Goal: Contribute content

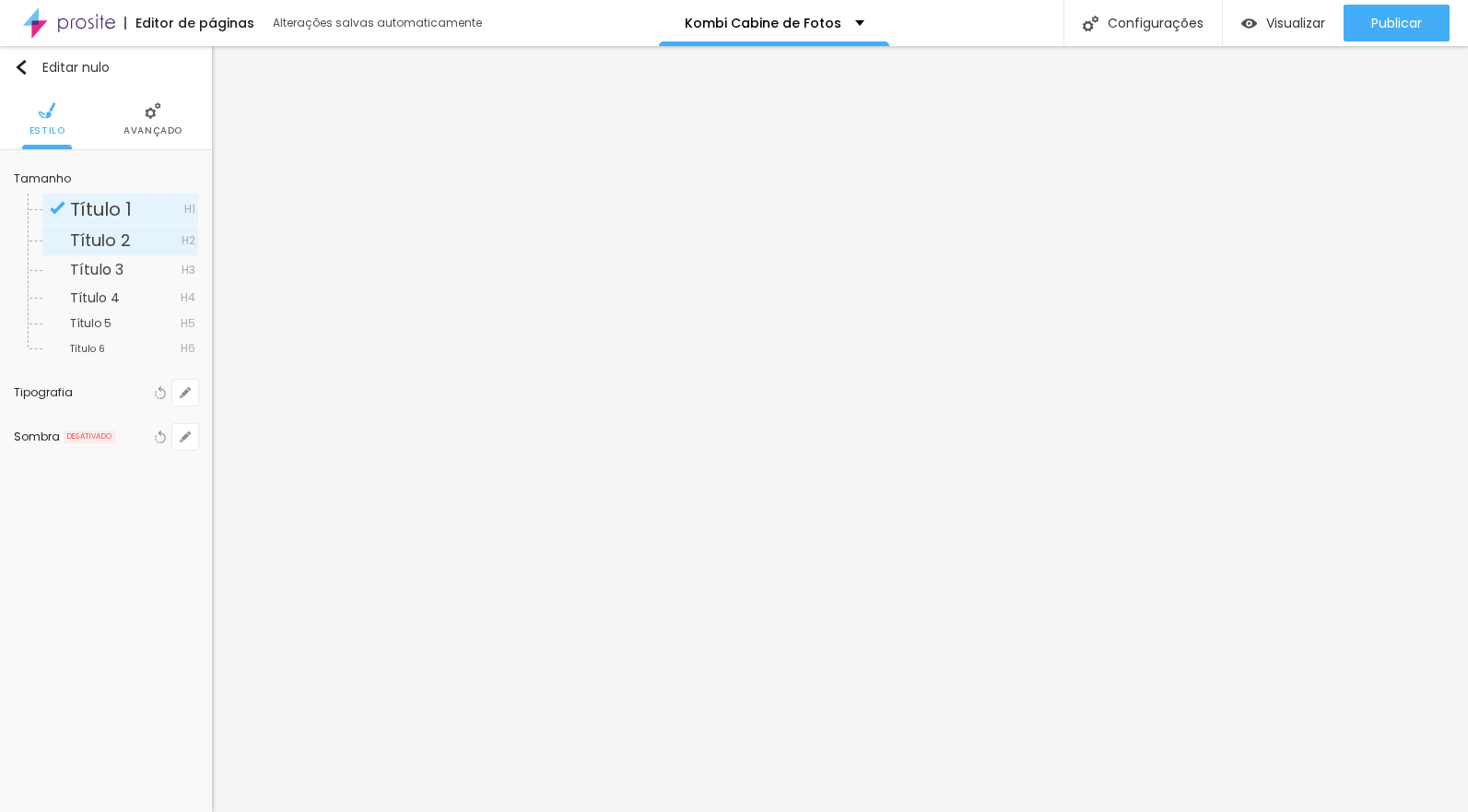
click at [131, 233] on span "Título 2" at bounding box center [126, 241] width 112 height 17
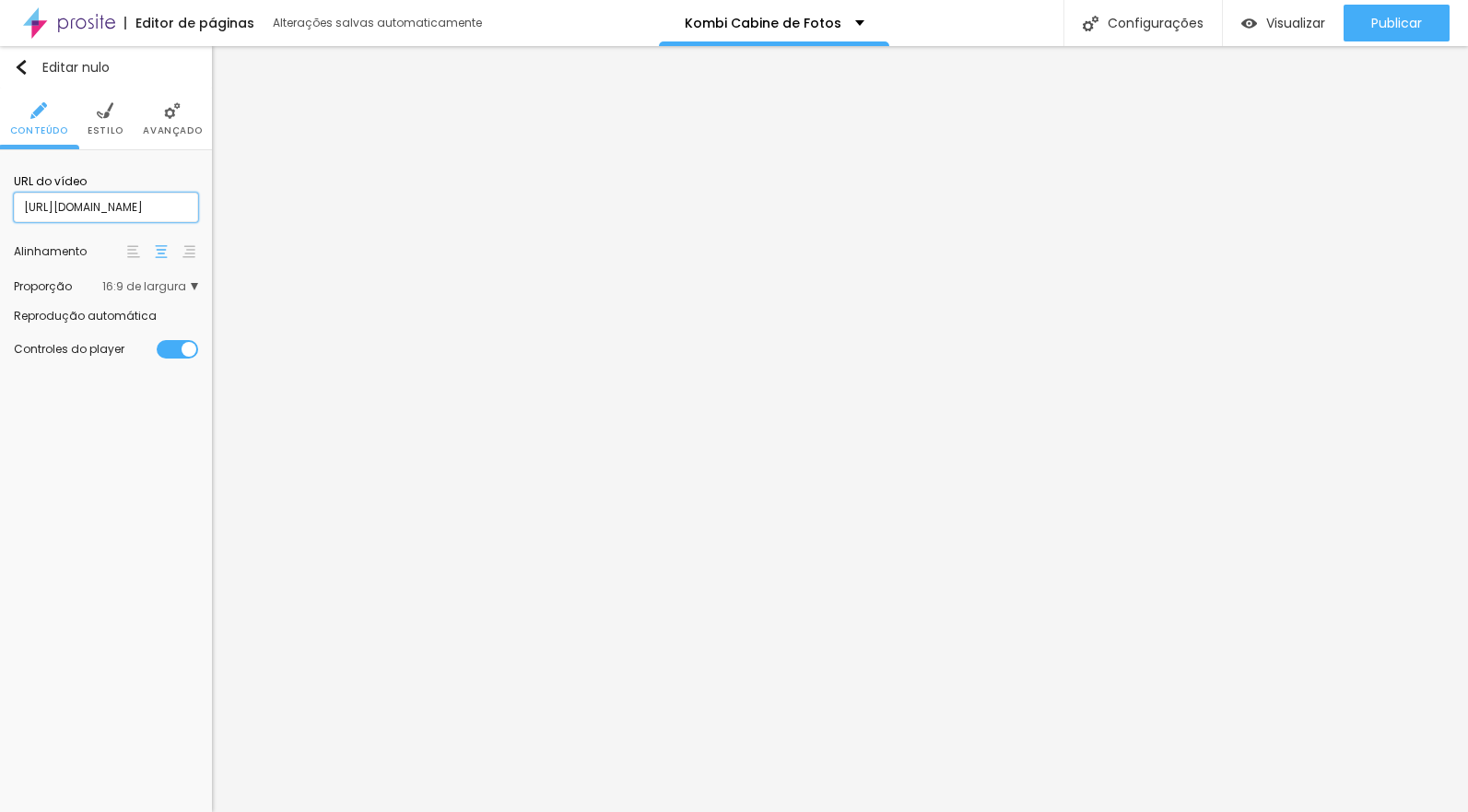
click at [114, 203] on input "[URL][DOMAIN_NAME]" at bounding box center [106, 206] width 185 height 29
paste input "[DOMAIN_NAME][URL]"
type input "[URL][DOMAIN_NAME]"
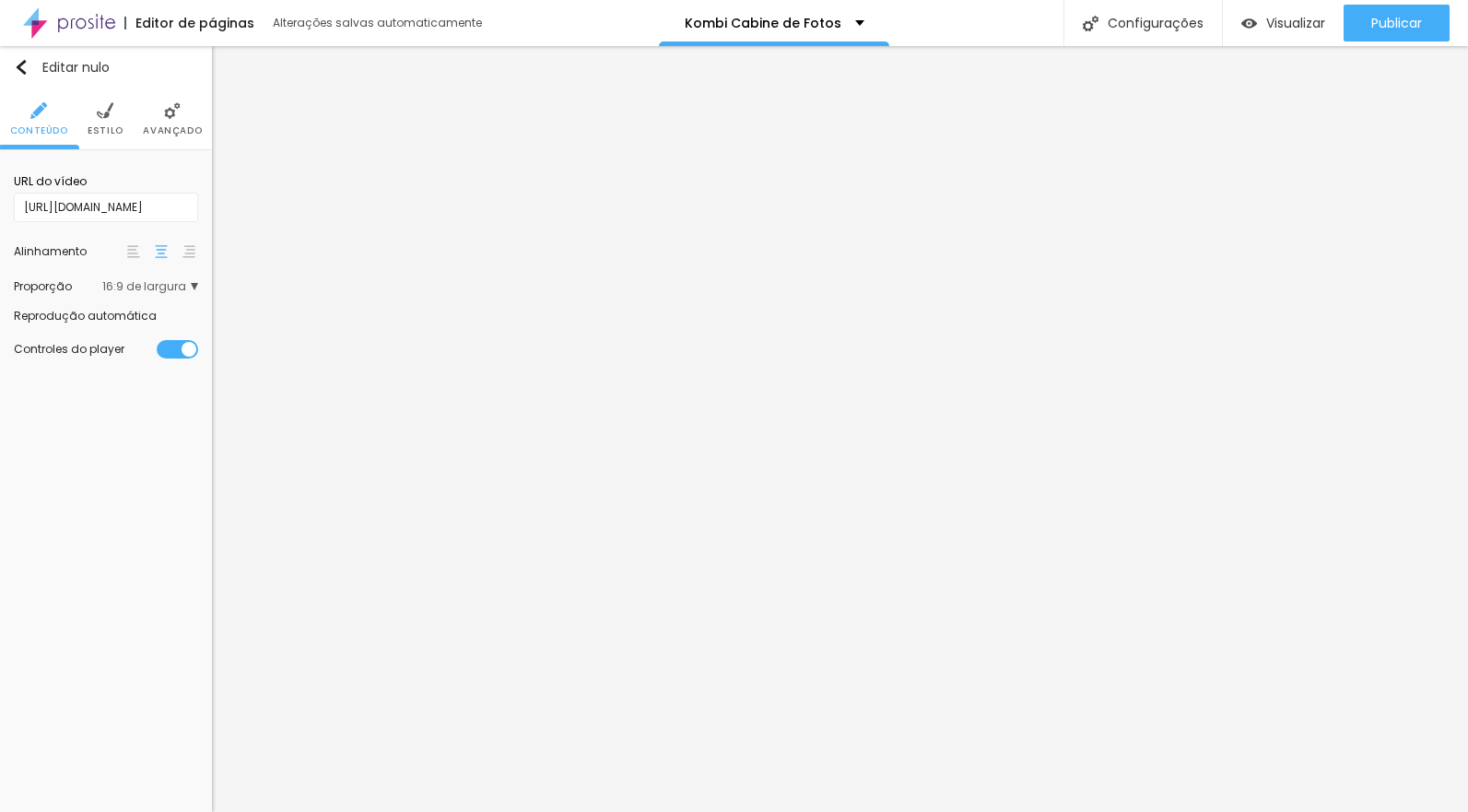
scroll to position [0, 0]
click at [198, 316] on div at bounding box center [198, 316] width 0 height 0
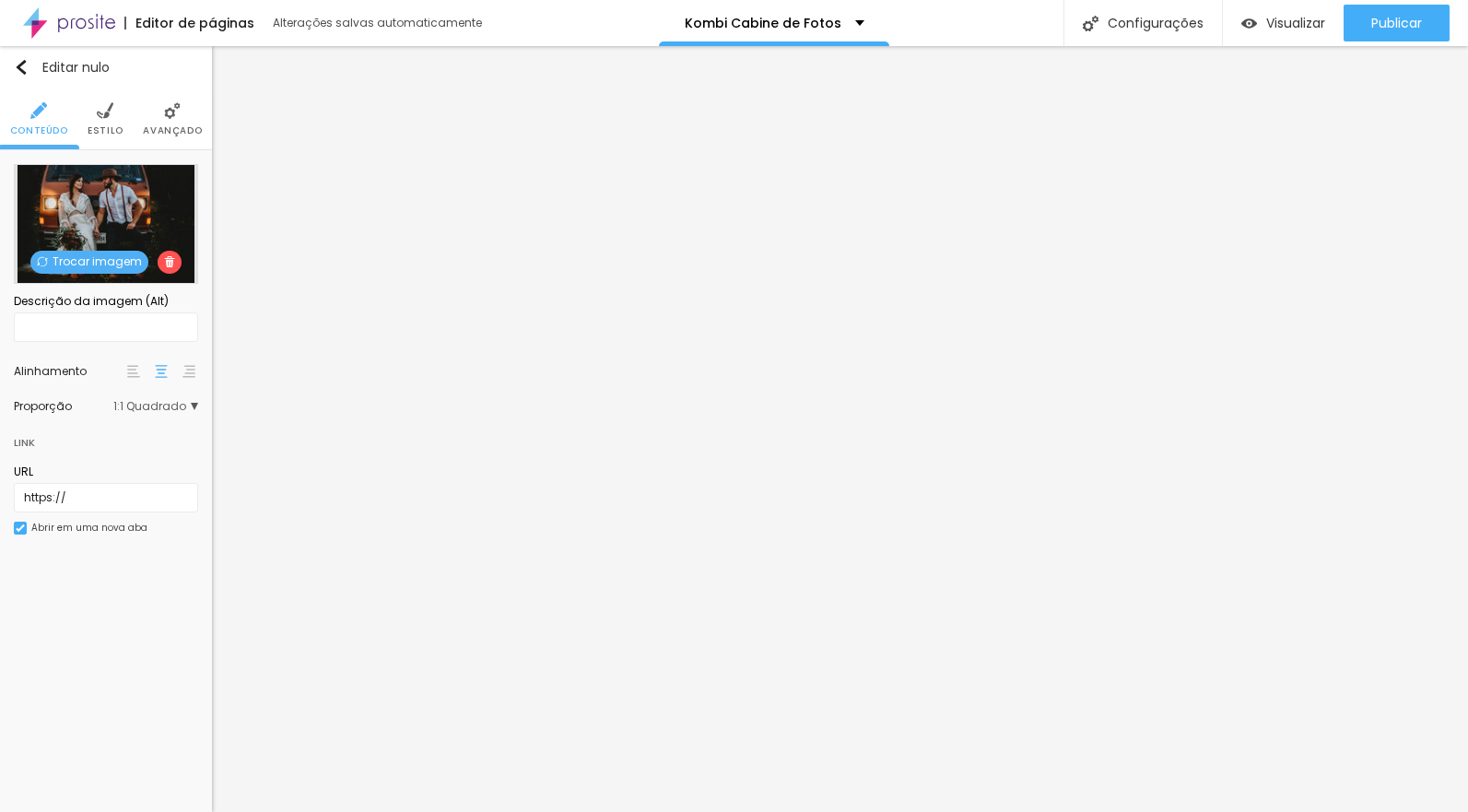
click at [103, 258] on font "Trocar imagem" at bounding box center [97, 261] width 89 height 16
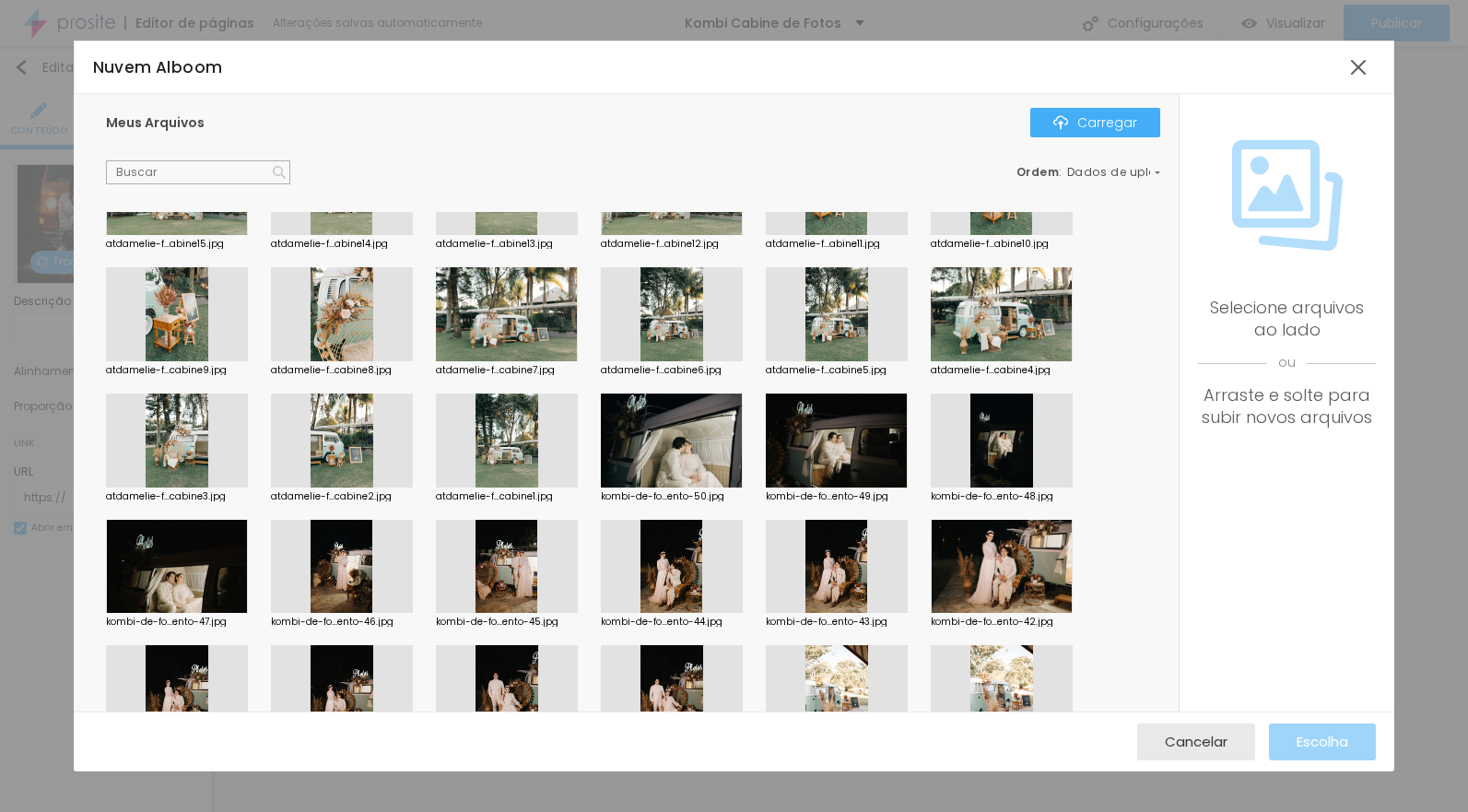
scroll to position [851, 0]
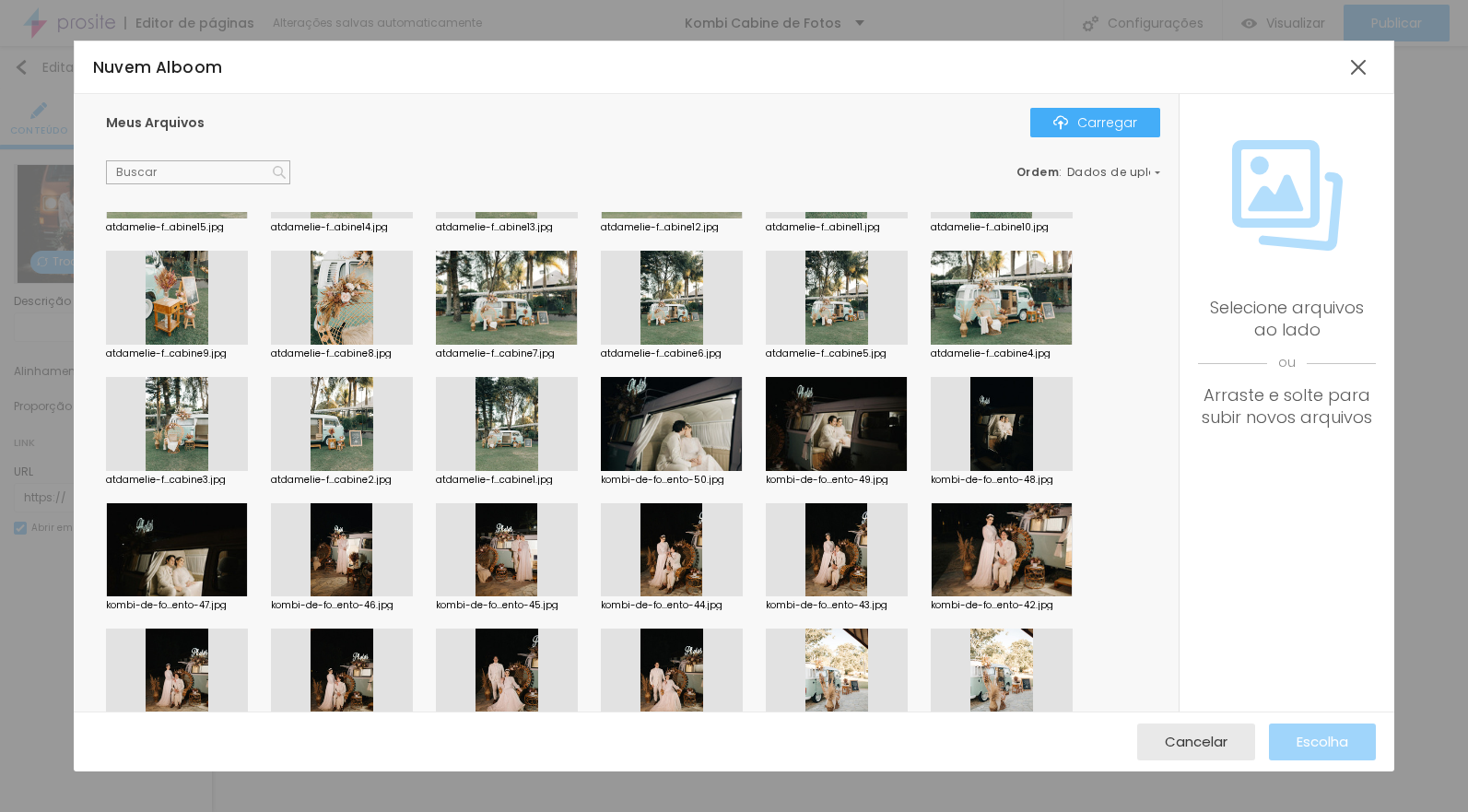
click at [189, 541] on div at bounding box center [176, 549] width 142 height 94
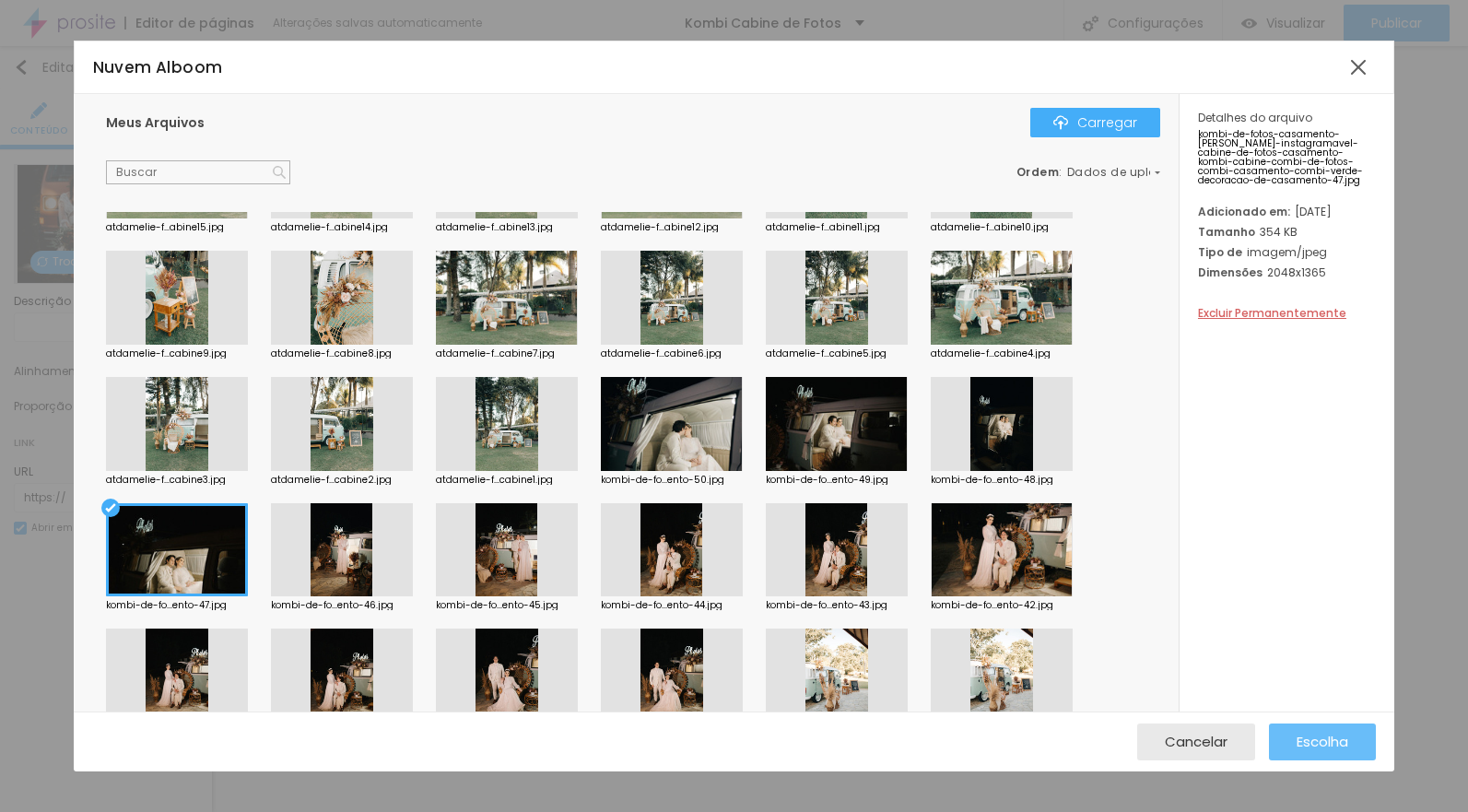
click at [1310, 742] on font "Escolha" at bounding box center [1322, 741] width 52 height 20
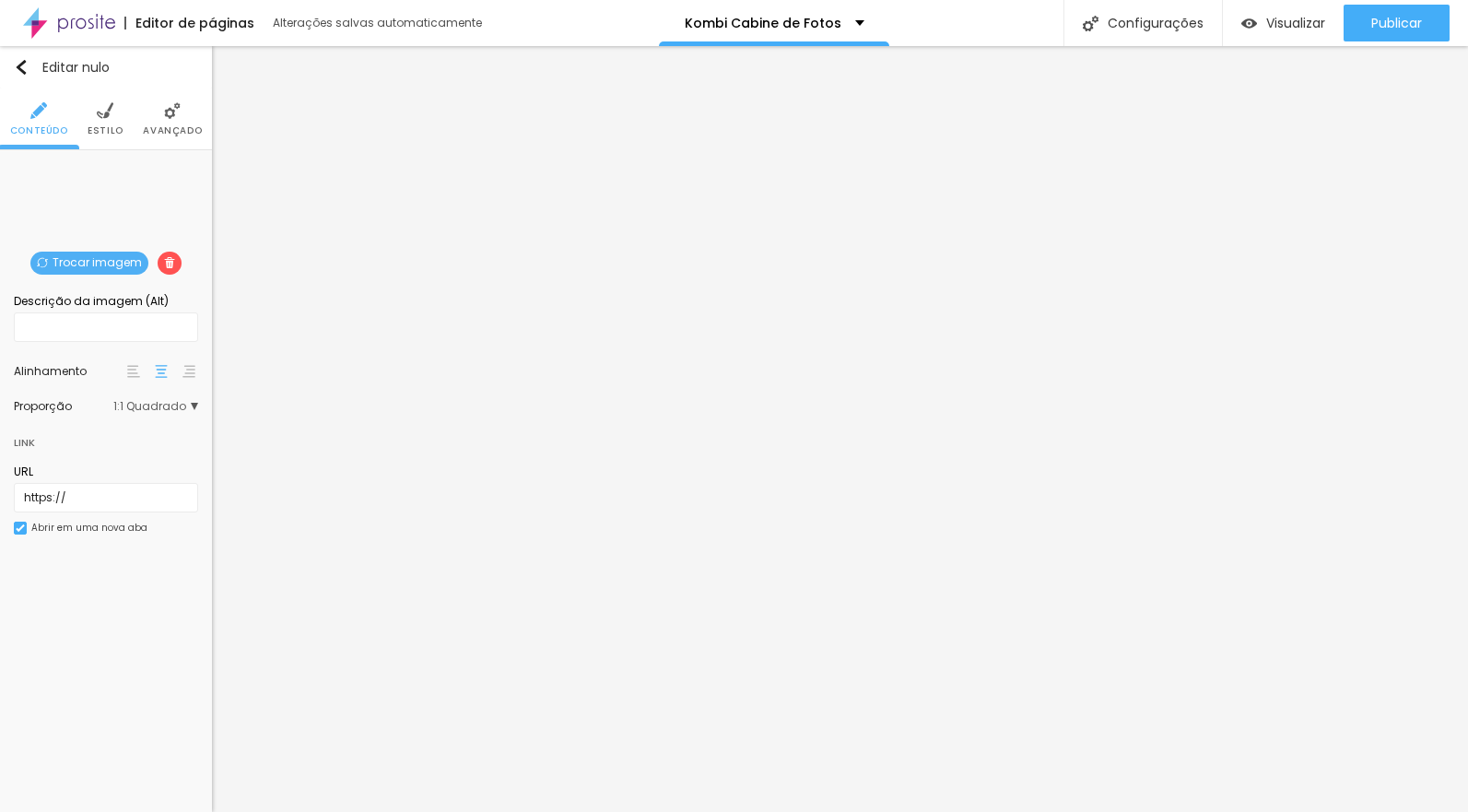
click at [124, 264] on font "Trocar imagem" at bounding box center [97, 262] width 89 height 16
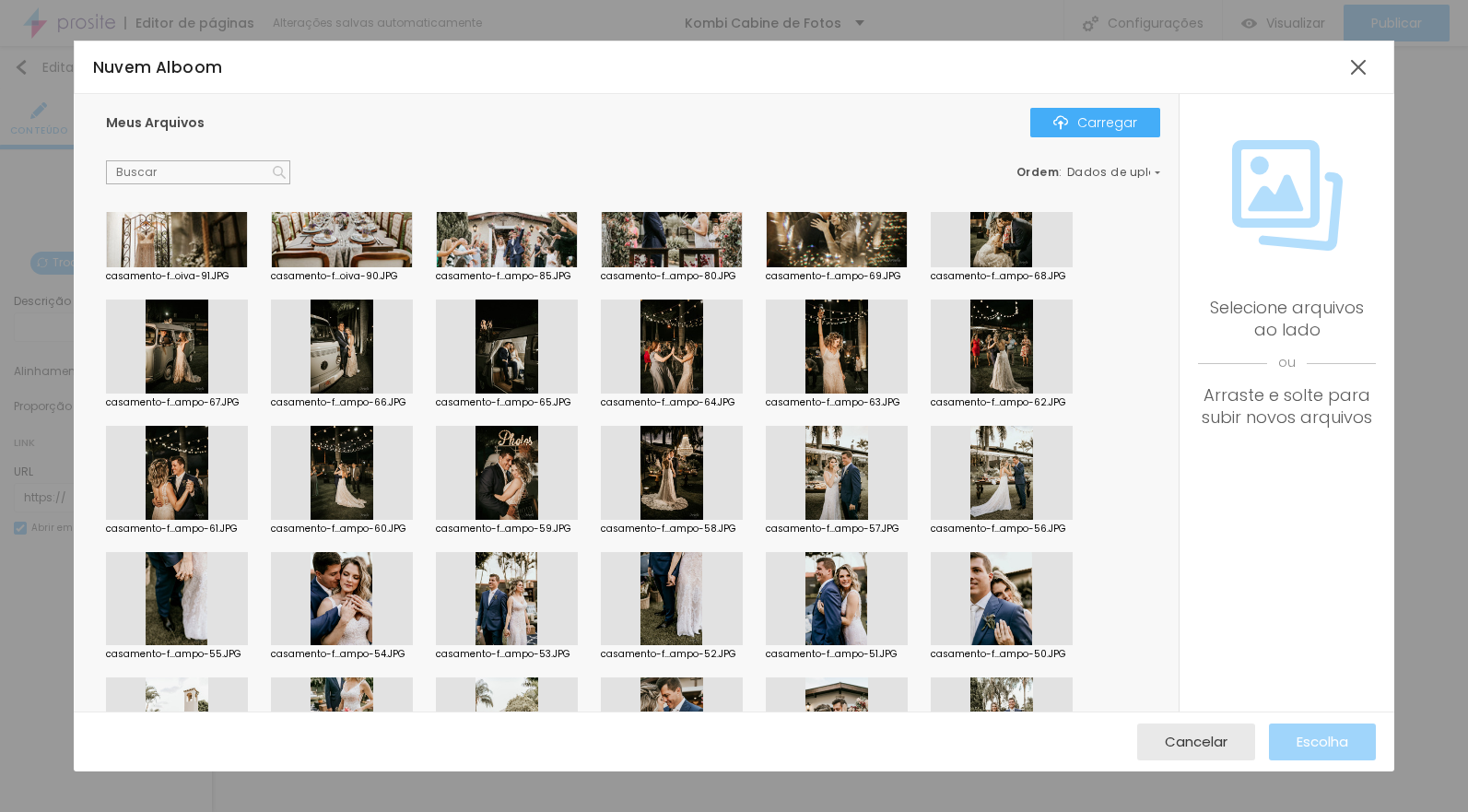
scroll to position [5854, 0]
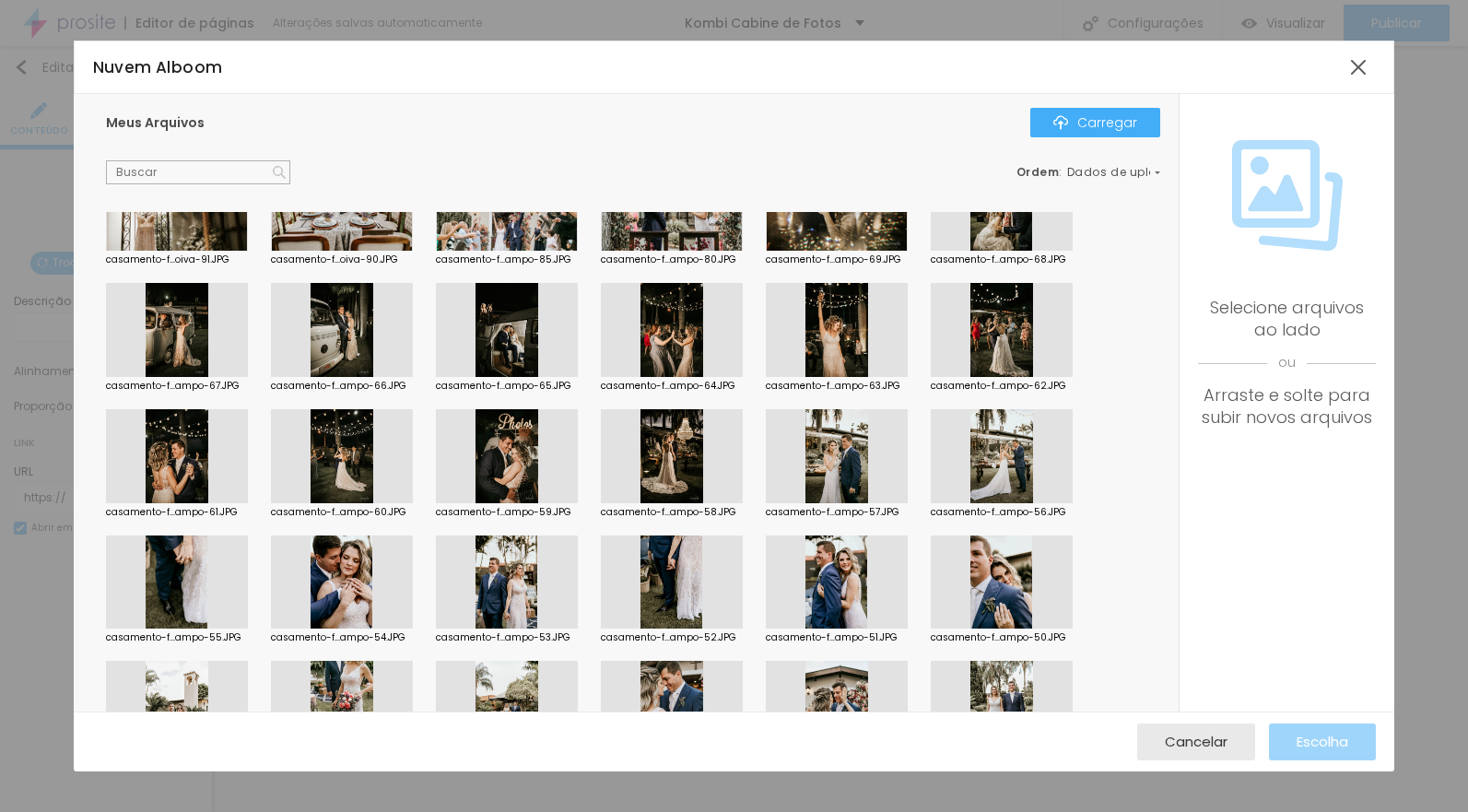
click at [359, 329] on div at bounding box center [341, 330] width 142 height 94
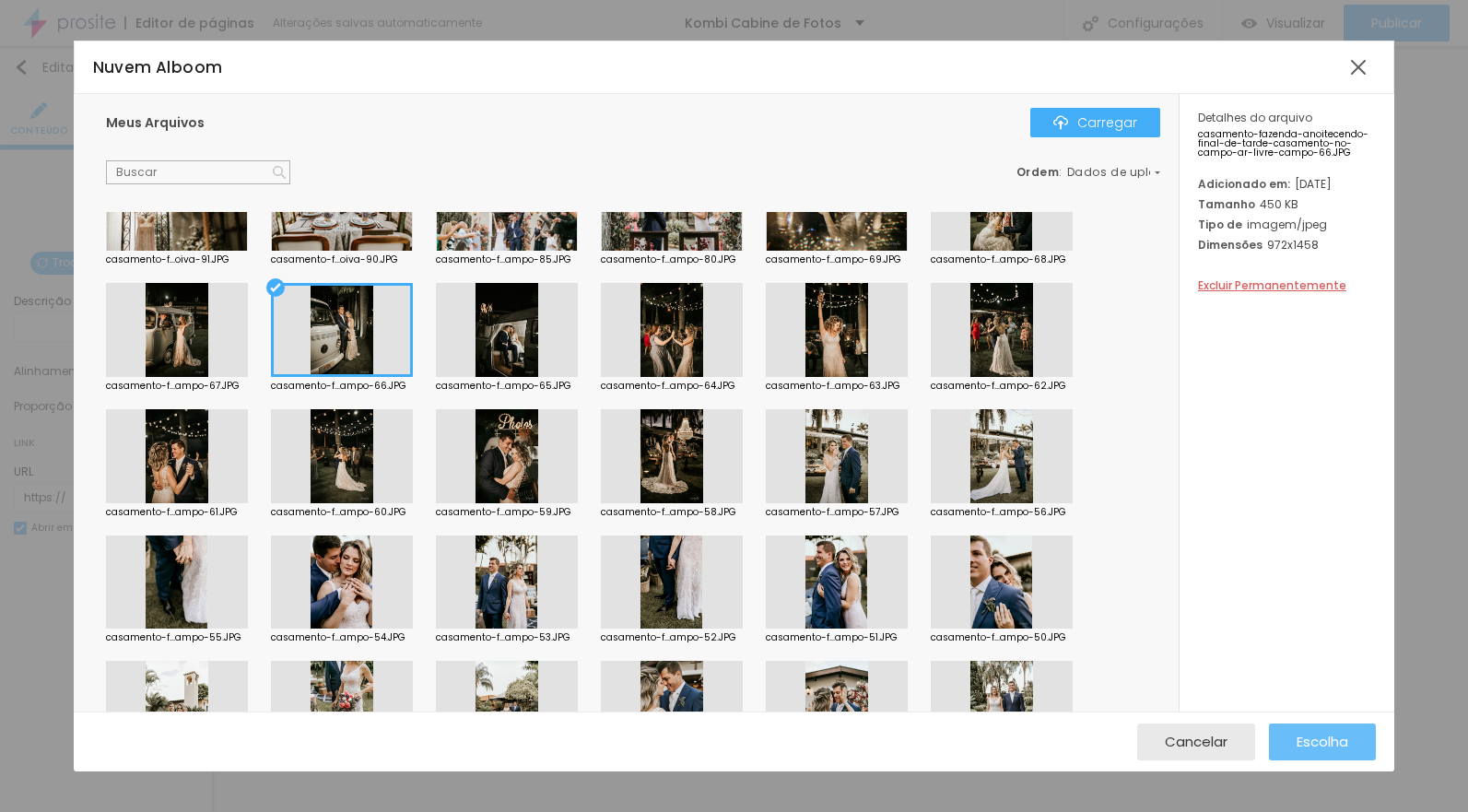
click at [1297, 748] on font "Escolha" at bounding box center [1322, 741] width 52 height 20
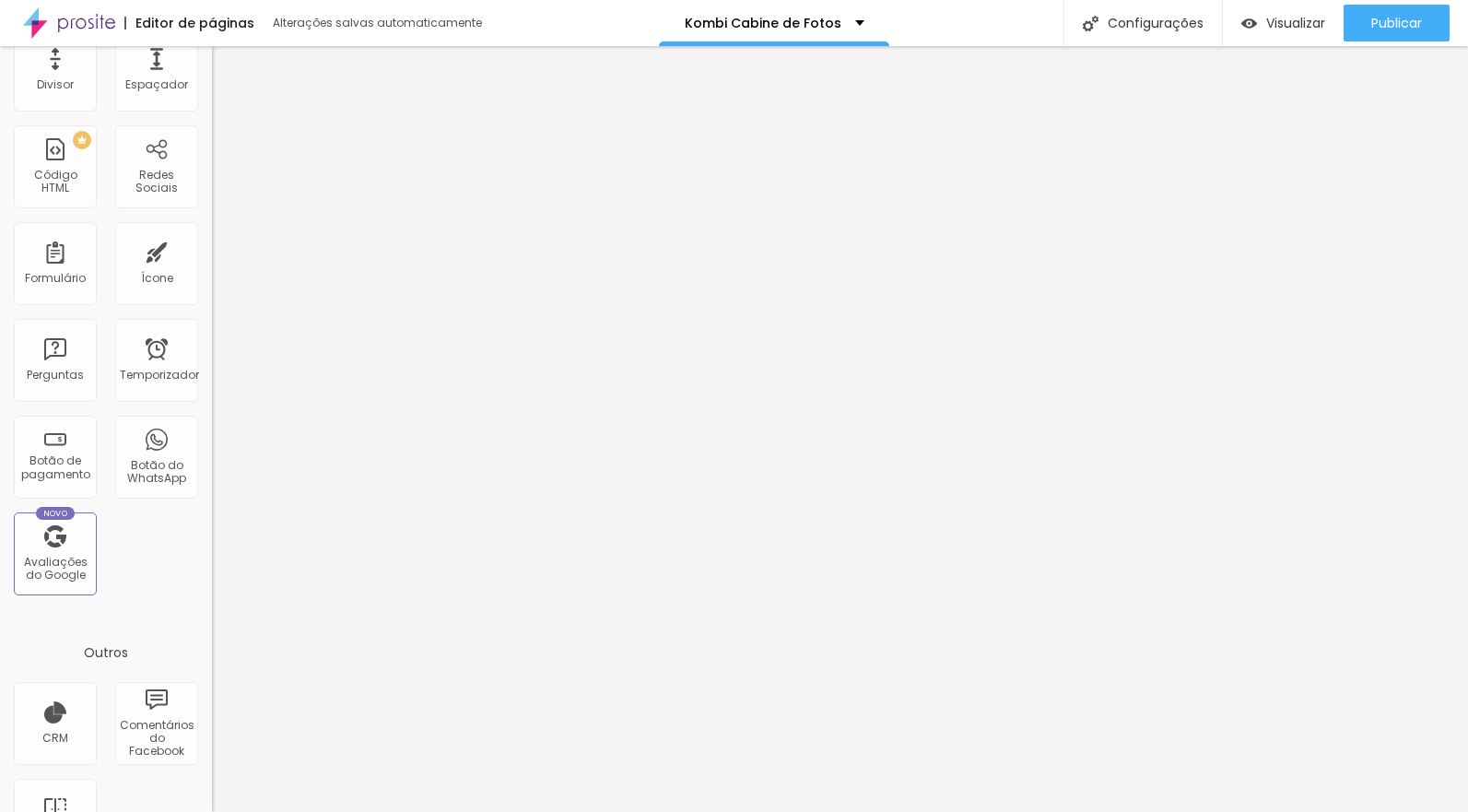
scroll to position [353, 0]
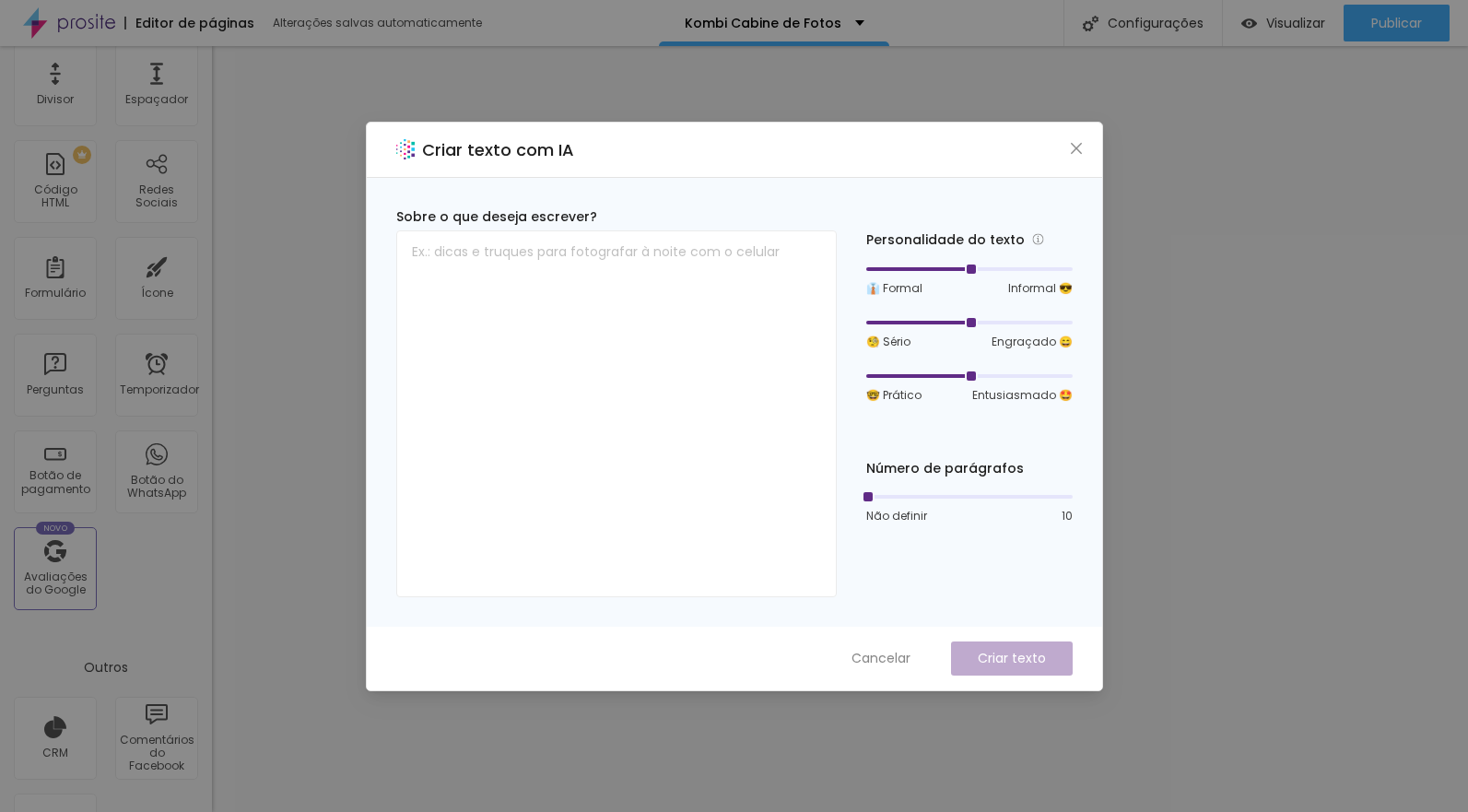
click at [1073, 149] on icon "fechar" at bounding box center [1076, 147] width 11 height 11
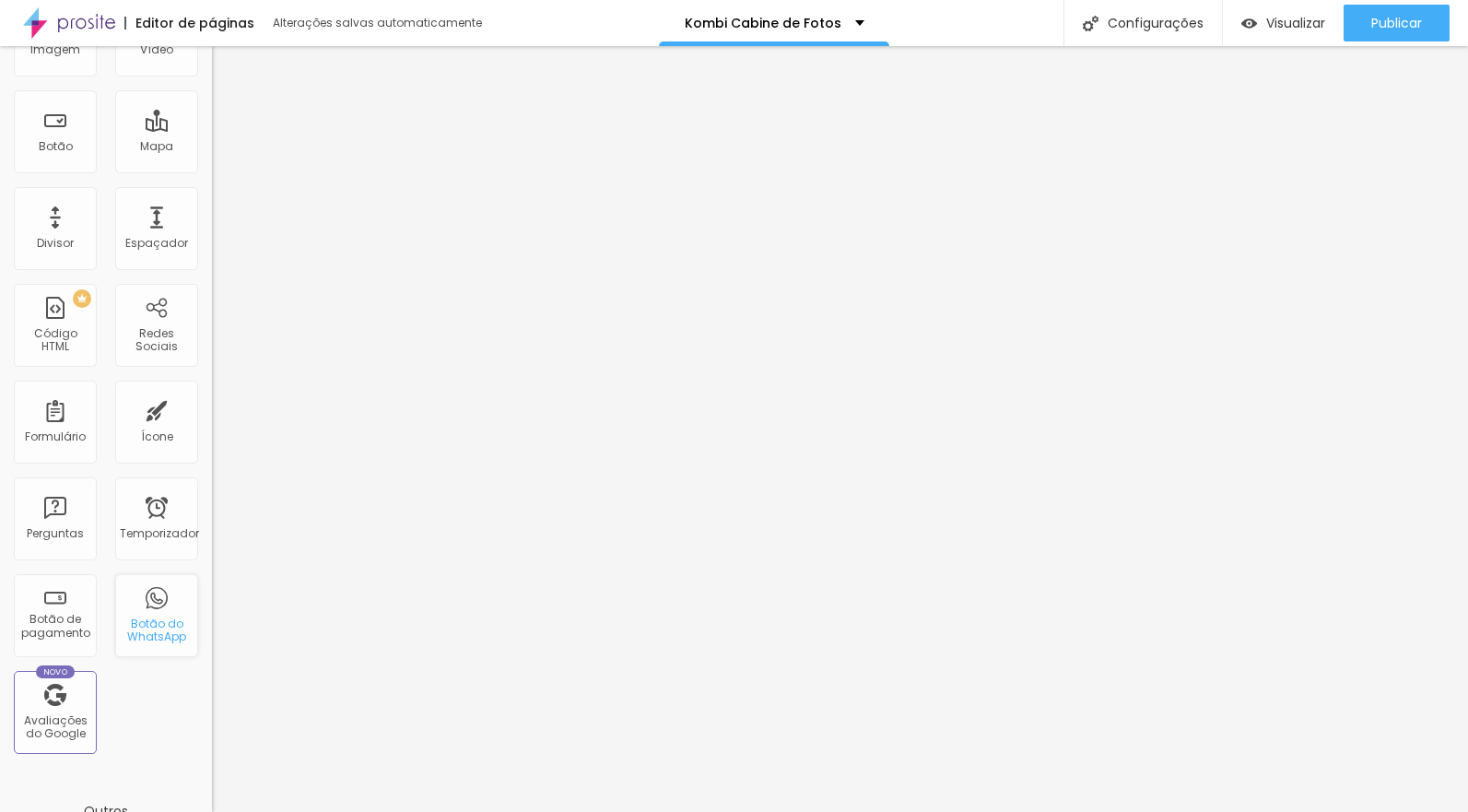
scroll to position [0, 0]
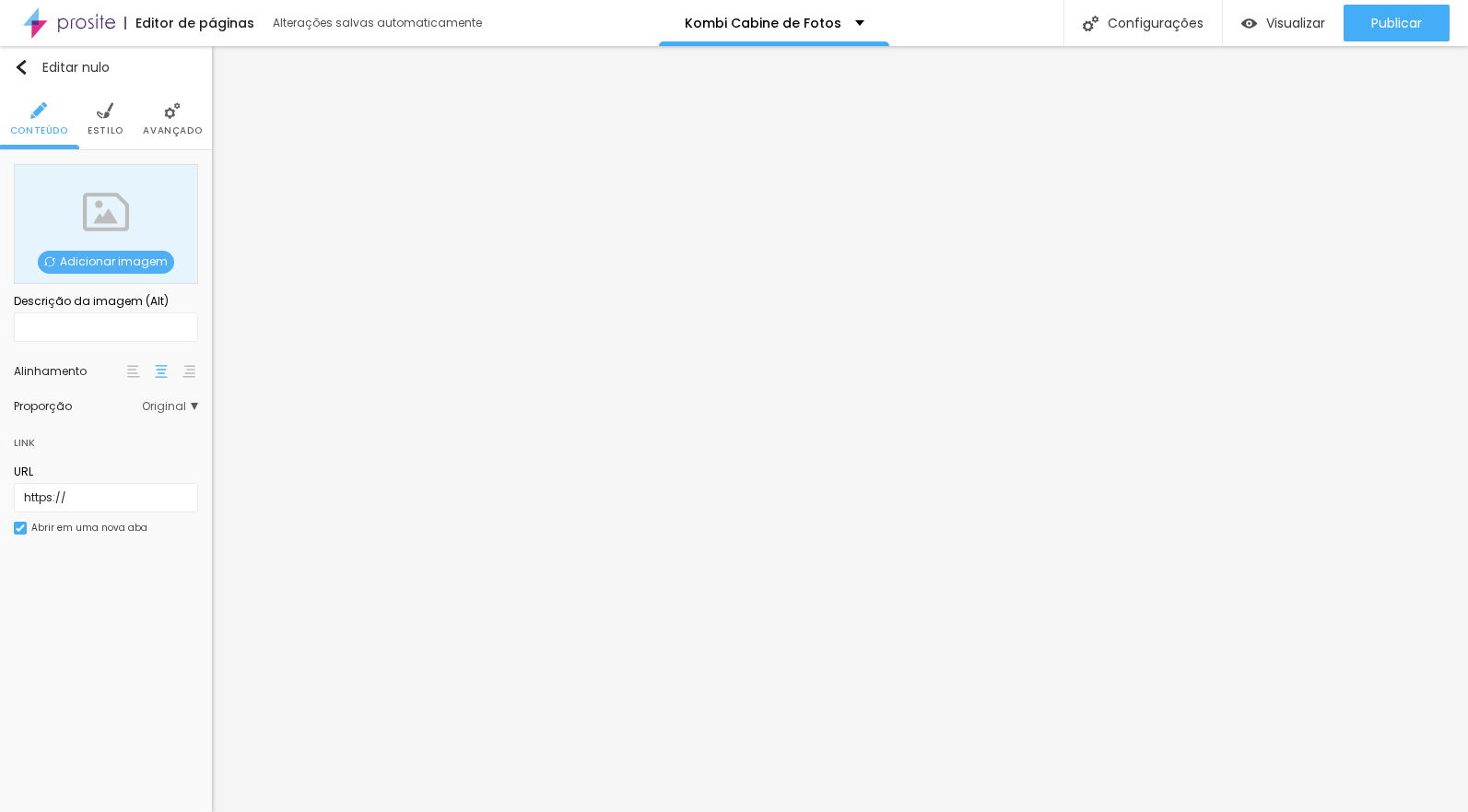
click at [136, 259] on font "Adicionar imagem" at bounding box center [114, 261] width 108 height 16
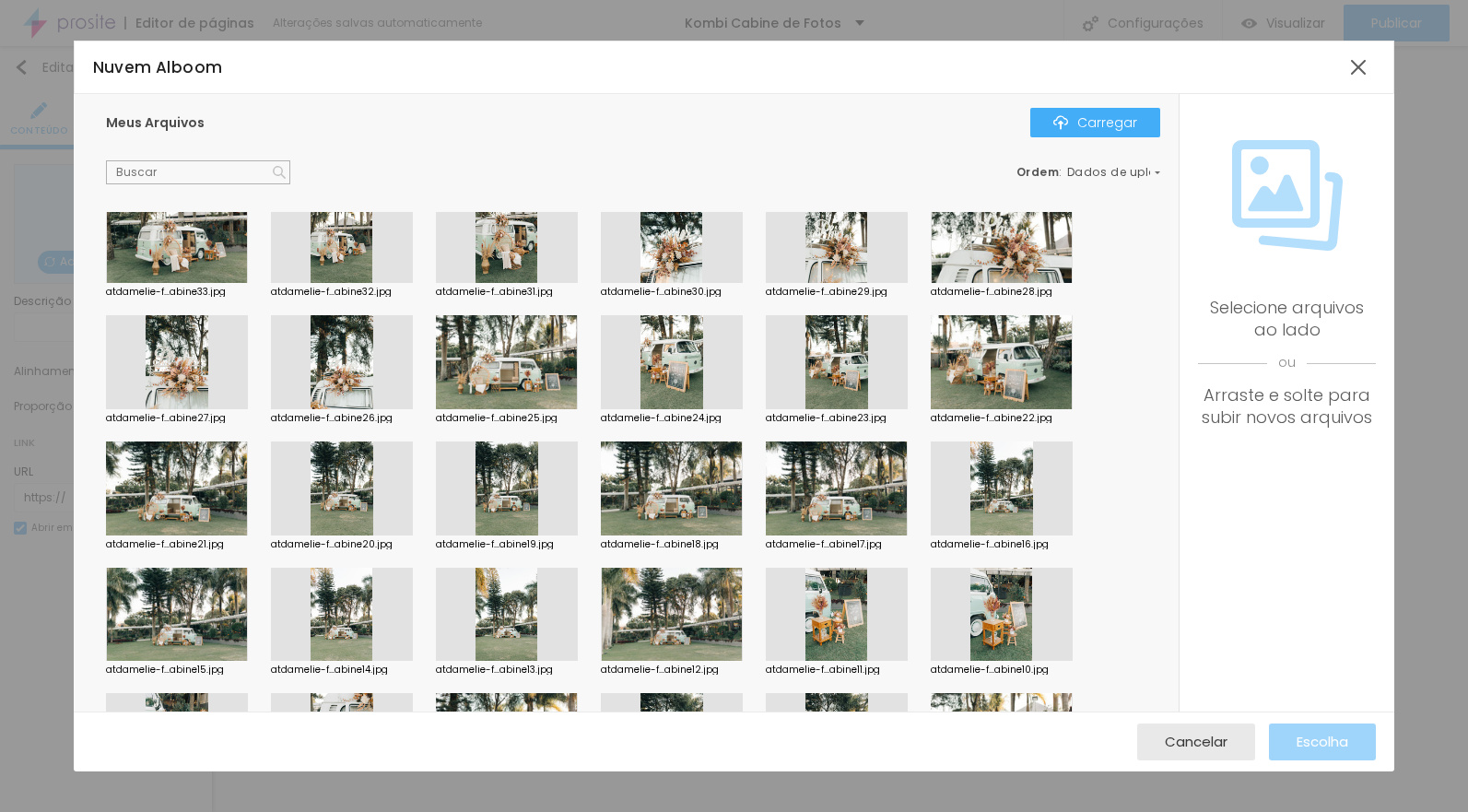
scroll to position [443, 0]
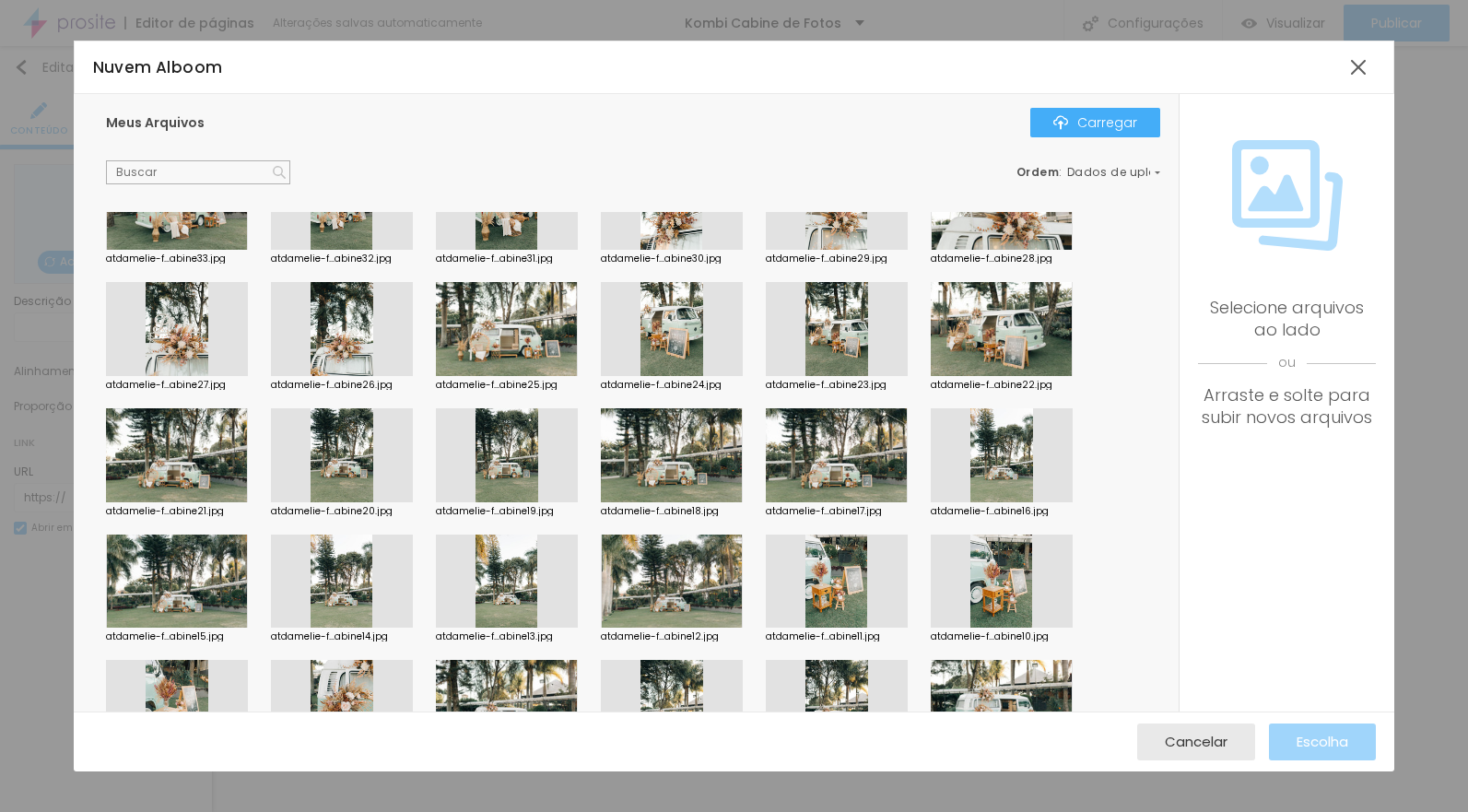
click at [855, 433] on div at bounding box center [836, 455] width 142 height 94
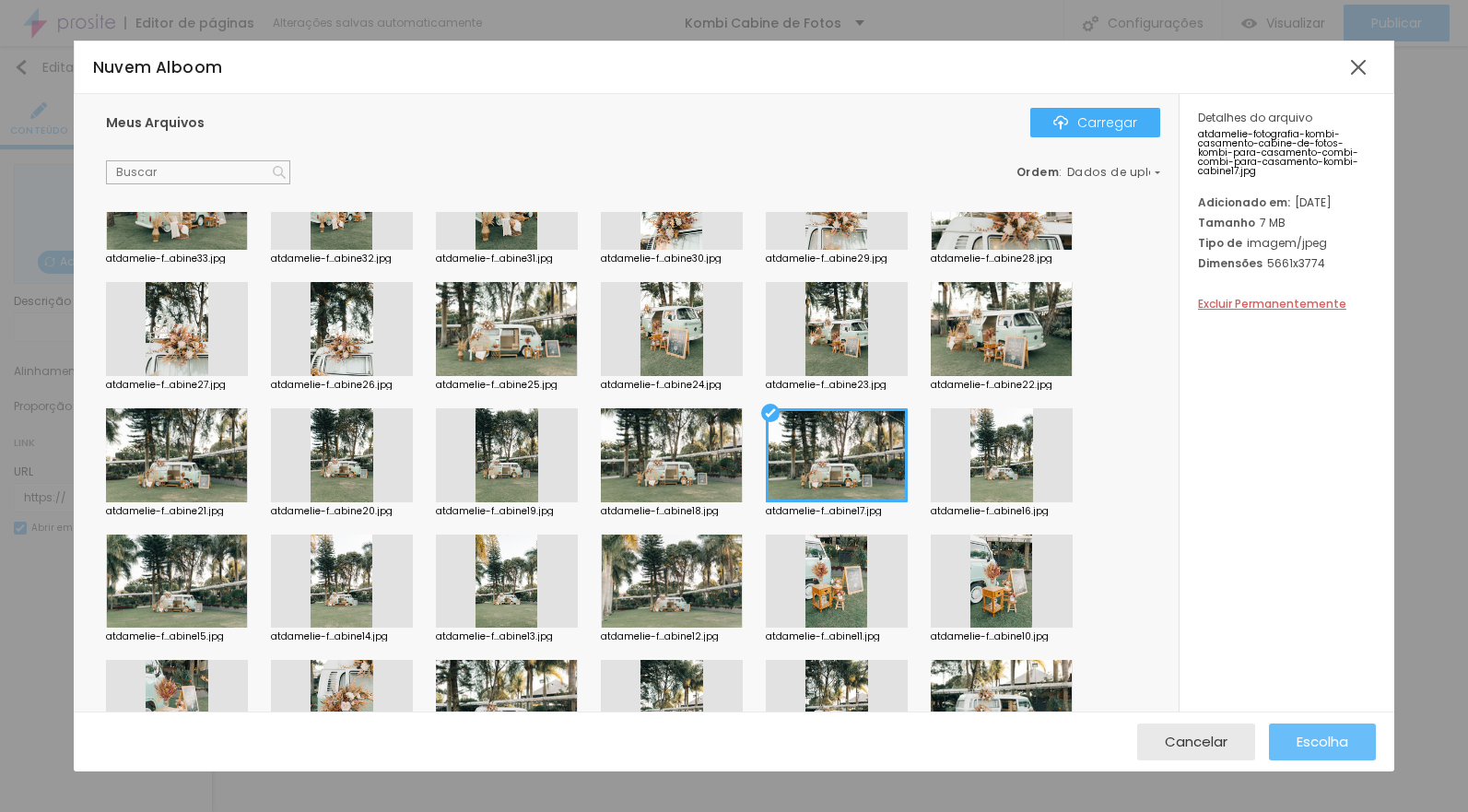
click at [1301, 739] on font "Escolha" at bounding box center [1322, 741] width 52 height 20
